Goal: Task Accomplishment & Management: Manage account settings

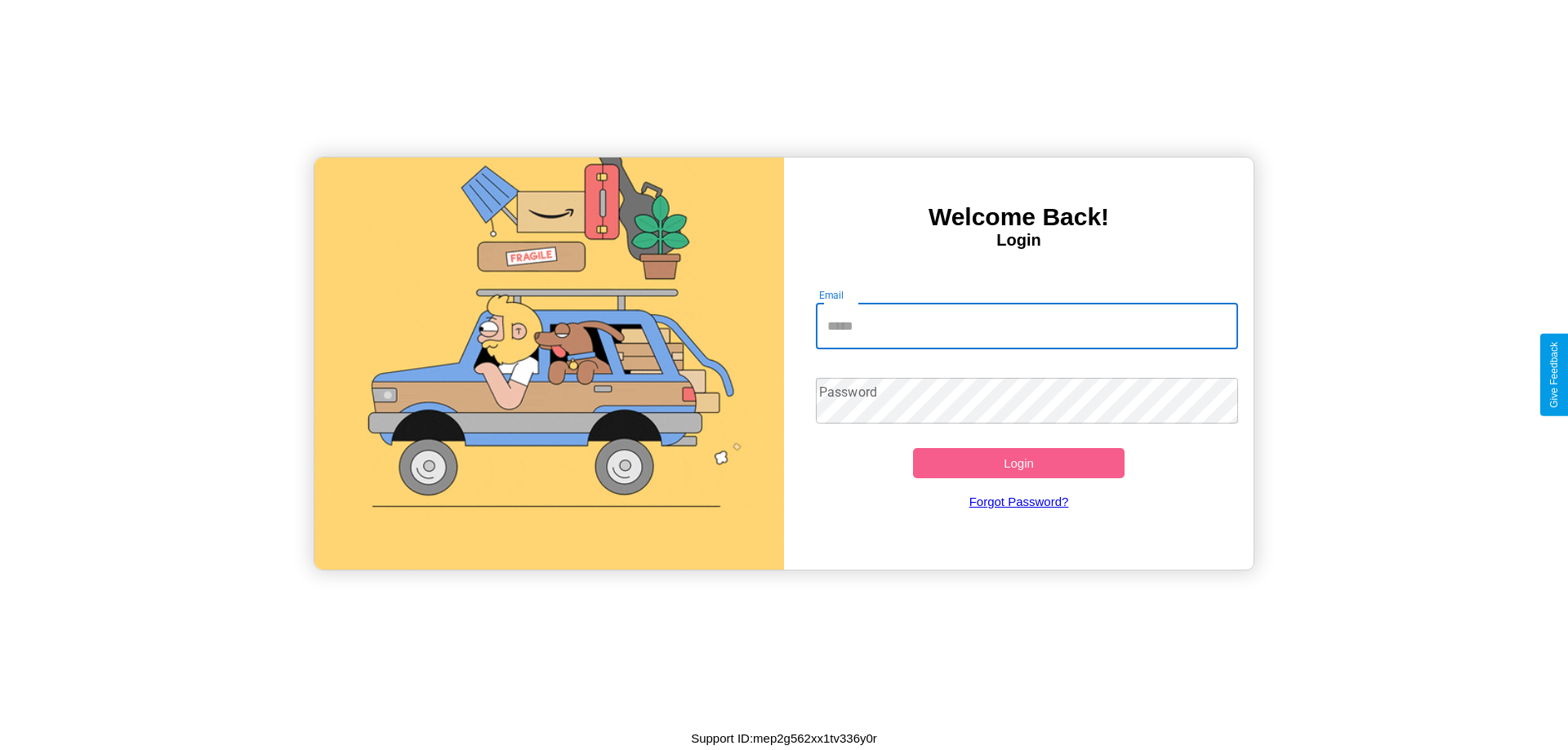
click at [1026, 326] on input "Email" at bounding box center [1027, 326] width 423 height 45
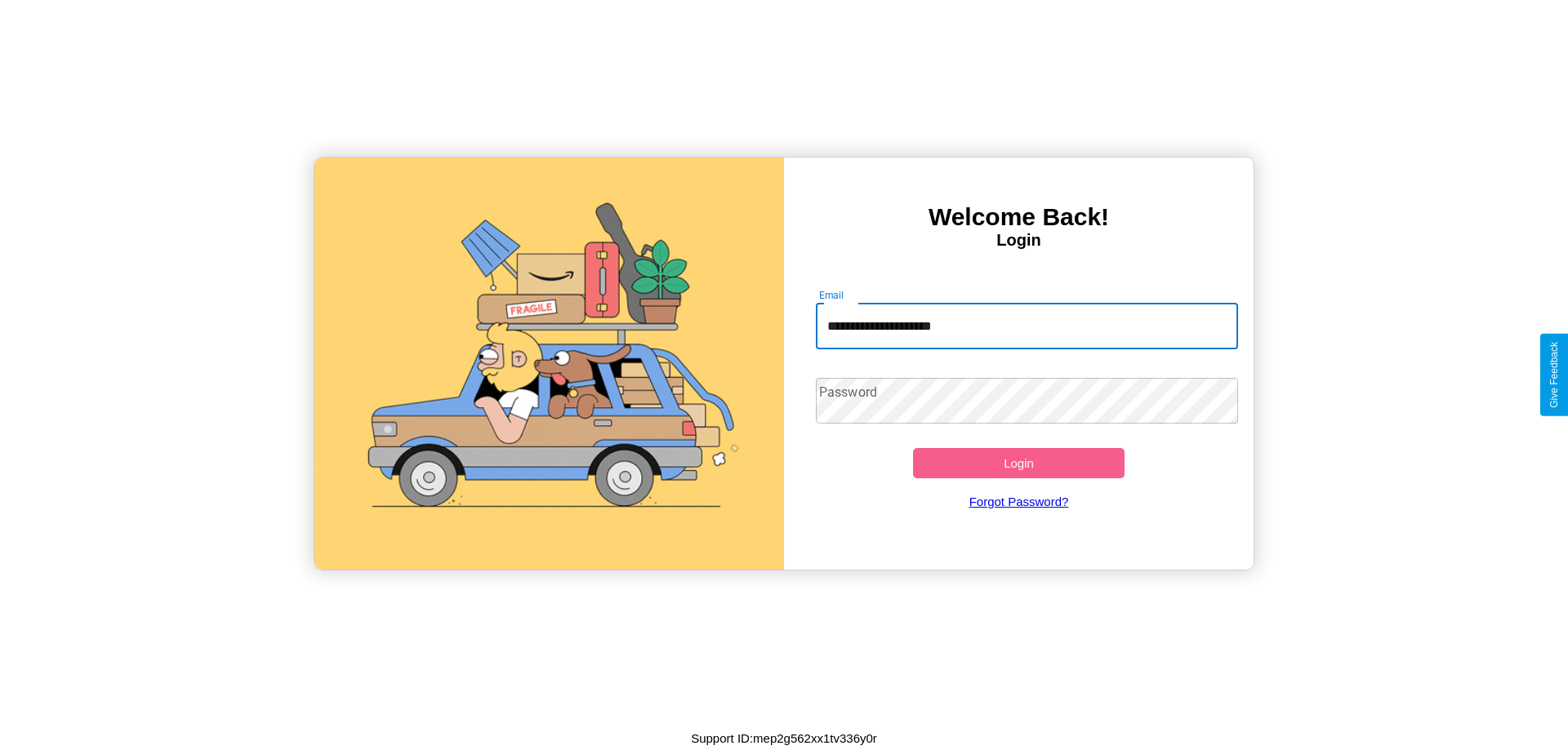
type input "**********"
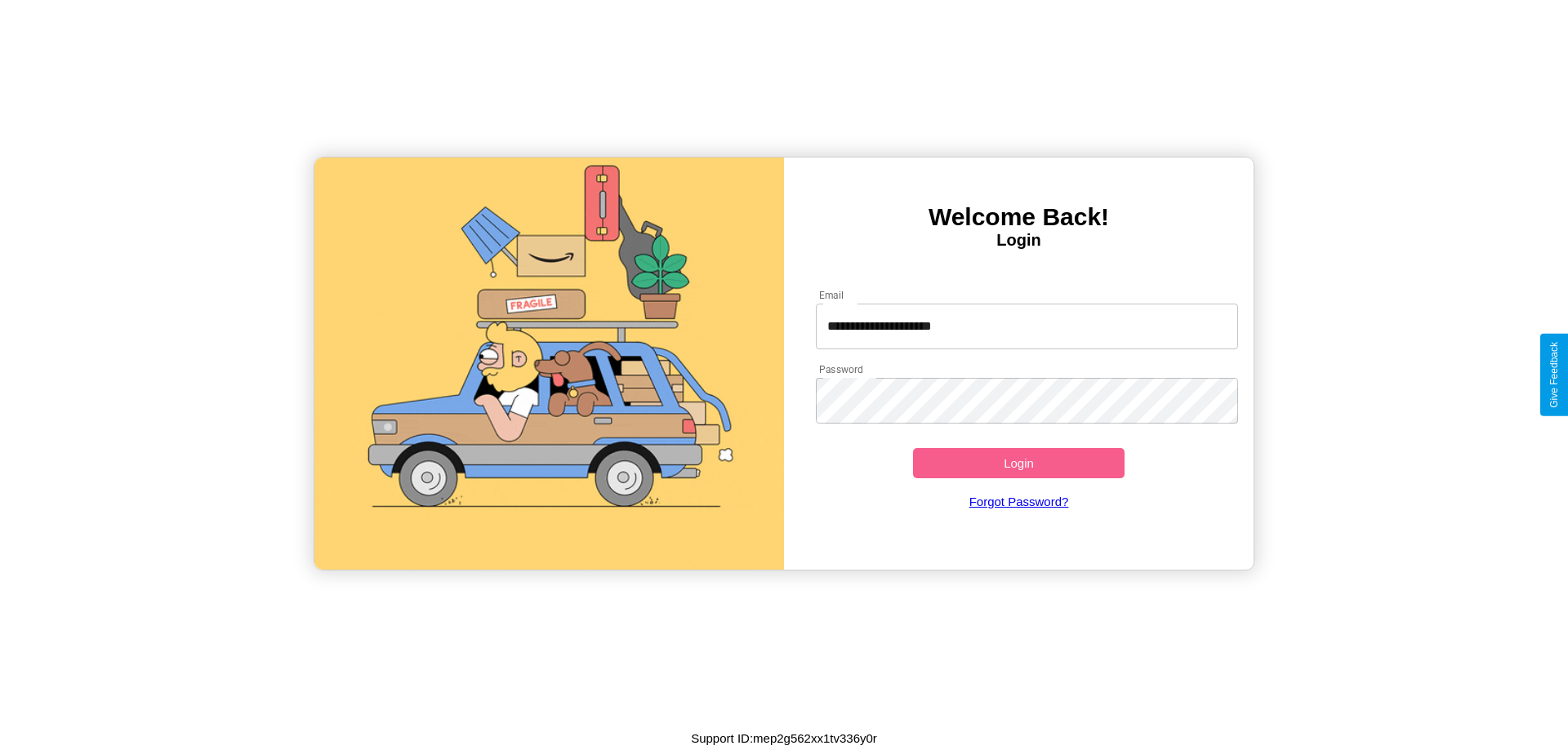
click at [1018, 463] on button "Login" at bounding box center [1018, 463] width 211 height 30
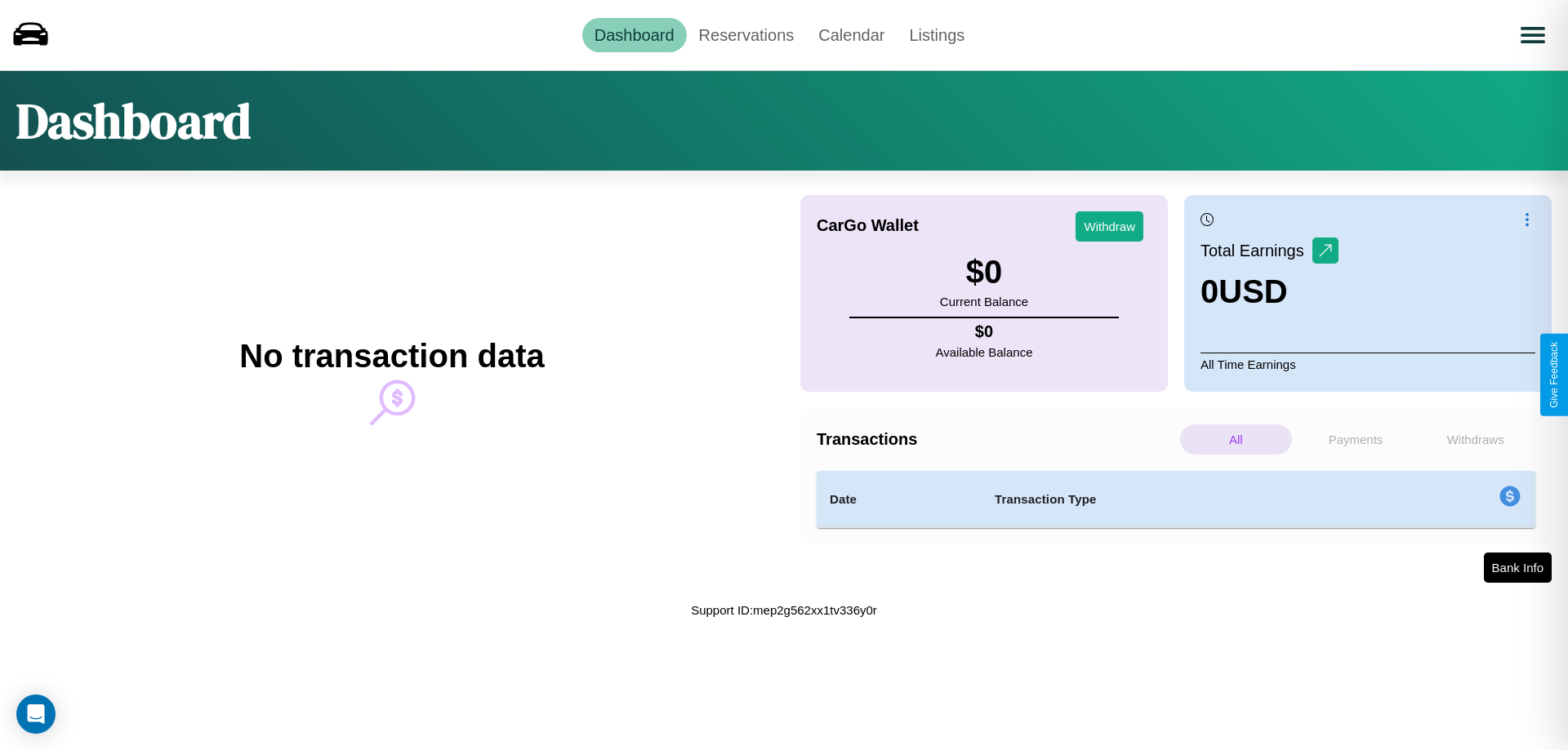
click at [1475, 439] on p "Withdraws" at bounding box center [1475, 439] width 112 height 30
click at [1356, 439] on p "Payments" at bounding box center [1356, 439] width 112 height 30
click at [746, 34] on link "Reservations" at bounding box center [747, 35] width 120 height 34
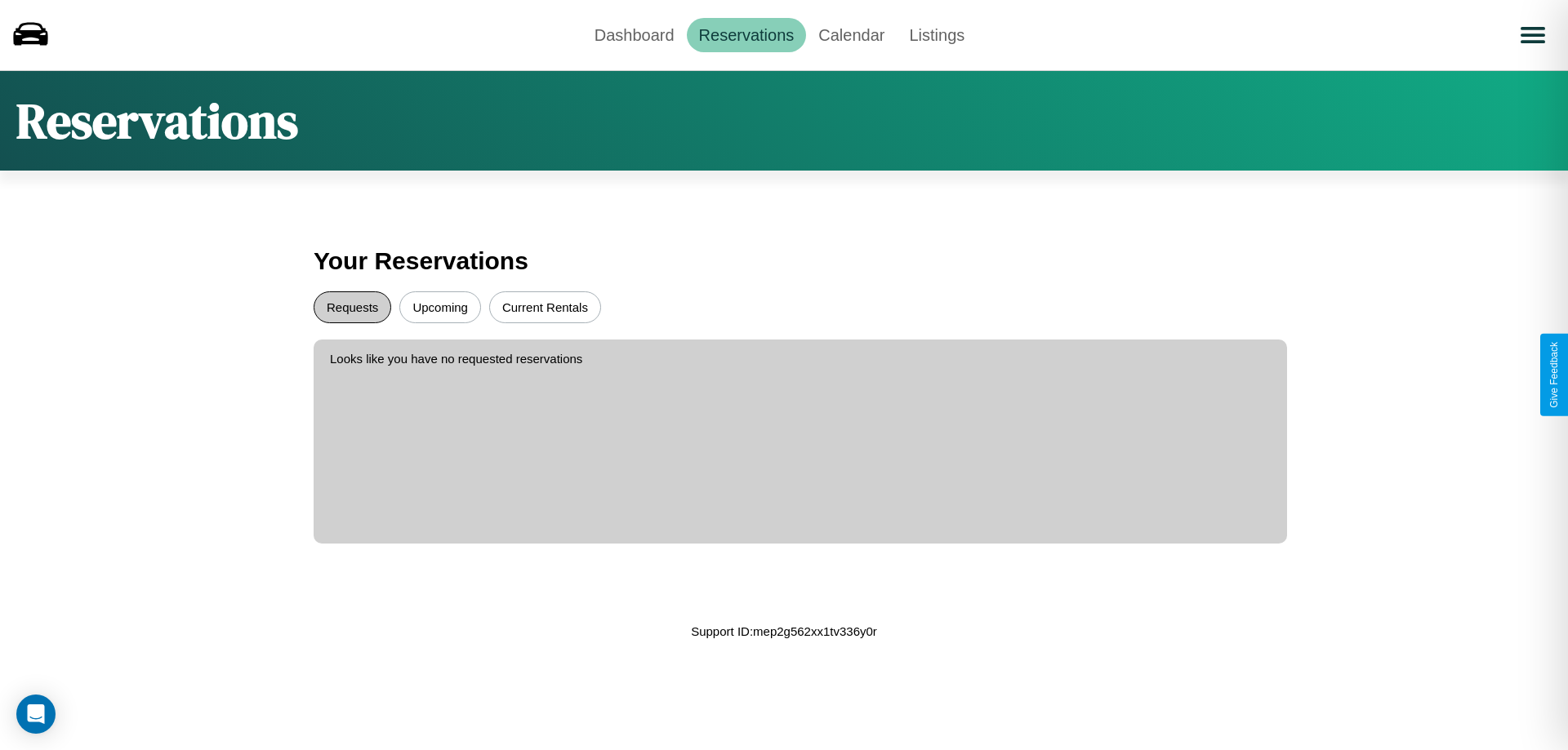
click at [352, 307] on button "Requests" at bounding box center [352, 307] width 77 height 32
click at [440, 307] on button "Upcoming" at bounding box center [440, 307] width 82 height 32
